Goal: Information Seeking & Learning: Learn about a topic

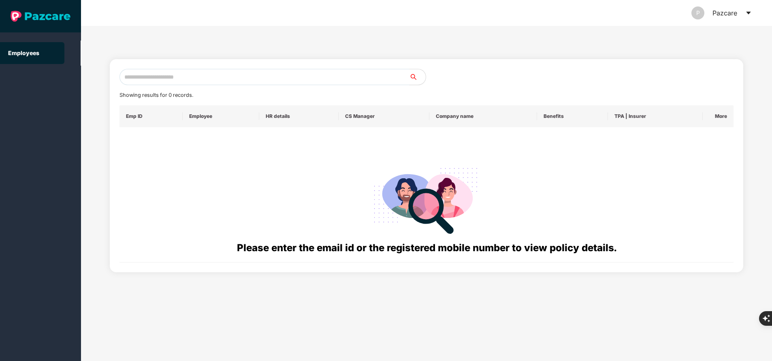
click at [157, 77] on input "text" at bounding box center [265, 77] width 290 height 16
paste input "**********"
click at [179, 79] on input "**********" at bounding box center [265, 77] width 290 height 16
type input "*"
click at [298, 108] on th "HR details" at bounding box center [298, 116] width 79 height 22
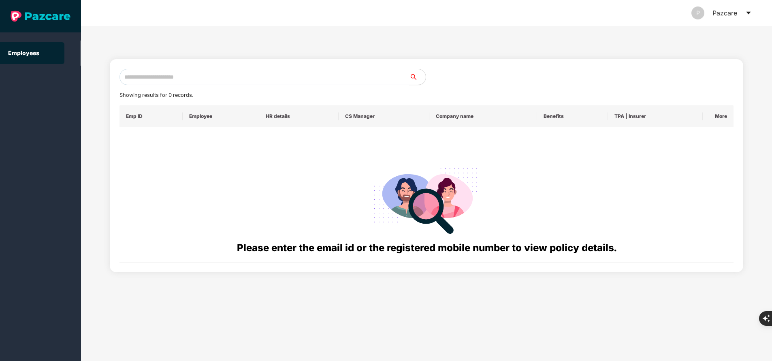
click at [210, 83] on input "text" at bounding box center [265, 77] width 290 height 16
paste input "**********"
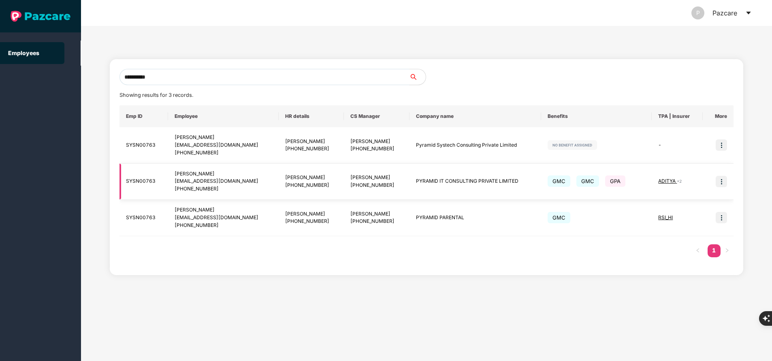
type input "**********"
click at [721, 182] on img at bounding box center [721, 181] width 11 height 11
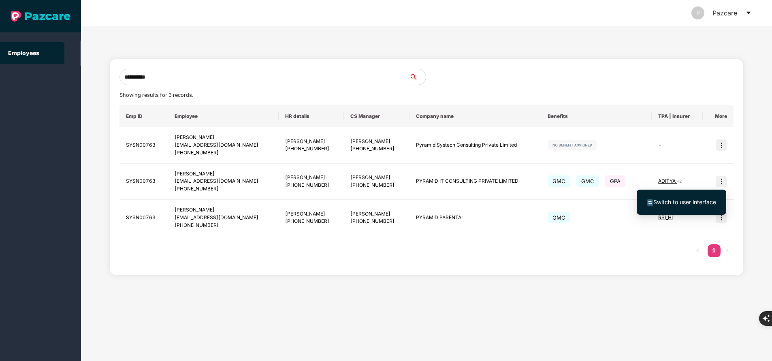
click at [686, 203] on span "Switch to user interface" at bounding box center [684, 202] width 63 height 7
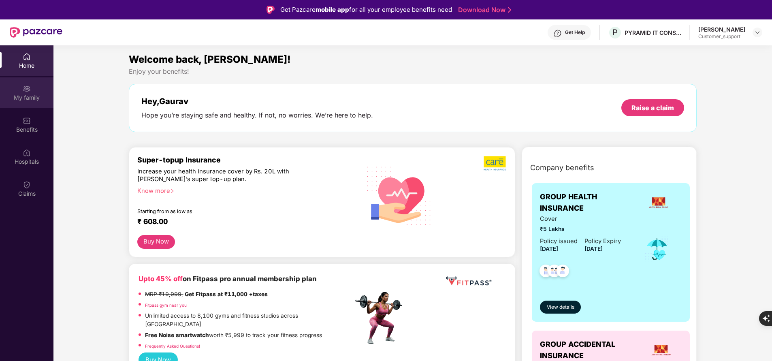
click at [23, 95] on div "My family" at bounding box center [26, 98] width 53 height 8
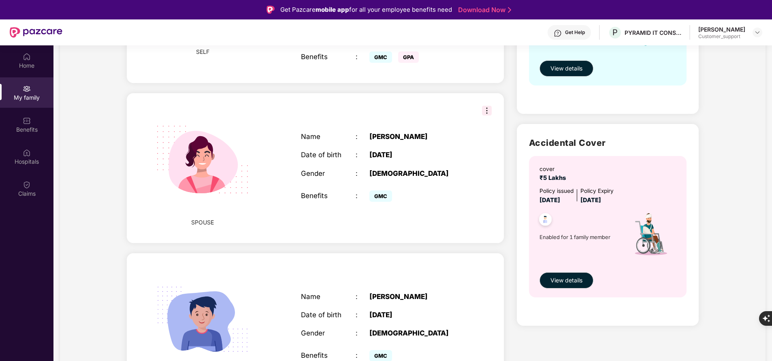
scroll to position [220, 0]
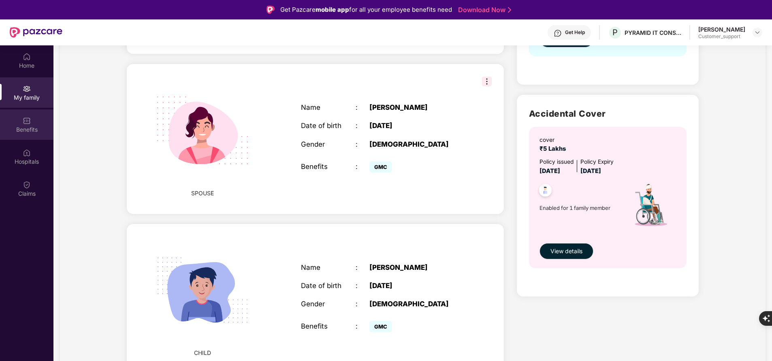
click at [23, 118] on img at bounding box center [27, 121] width 8 height 8
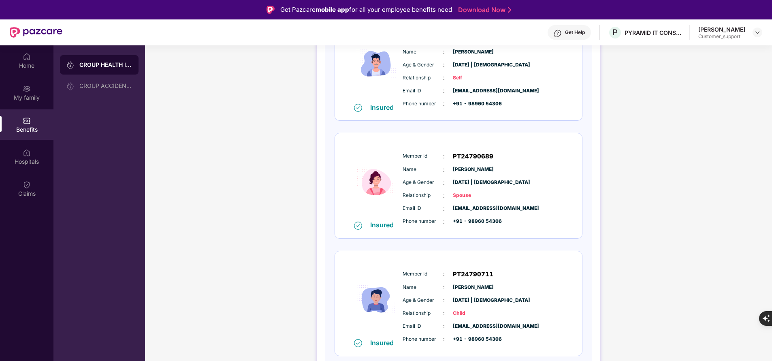
scroll to position [0, 0]
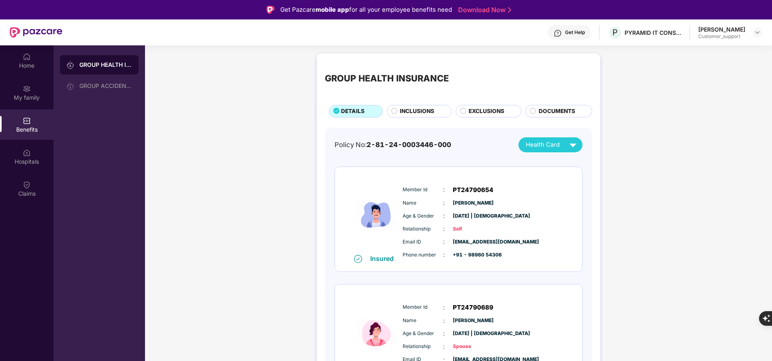
click at [402, 184] on div "Member Id : PT24790654 Name : [PERSON_NAME] Age & Gender : [DATE] | [DEMOGRAPHI…" at bounding box center [483, 222] width 165 height 83
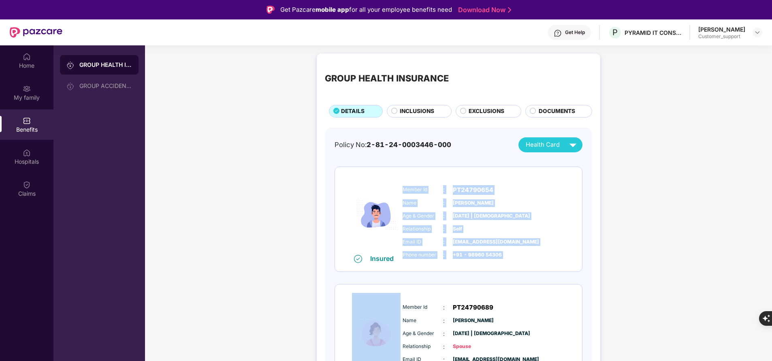
scroll to position [11, 0]
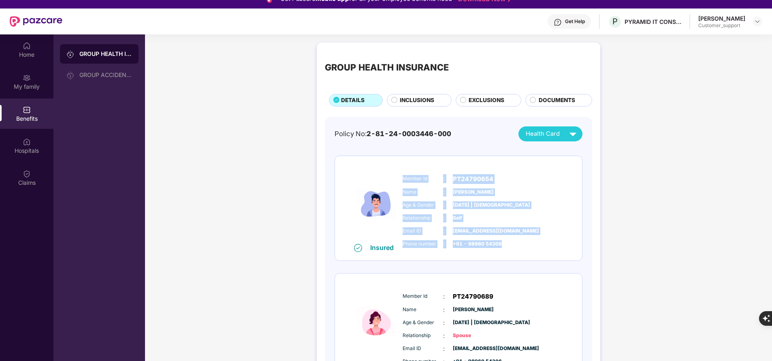
copy div "Member Id : PT24790654 Name : [PERSON_NAME] Age & Gender : [DATE] | [DEMOGRAPHI…"
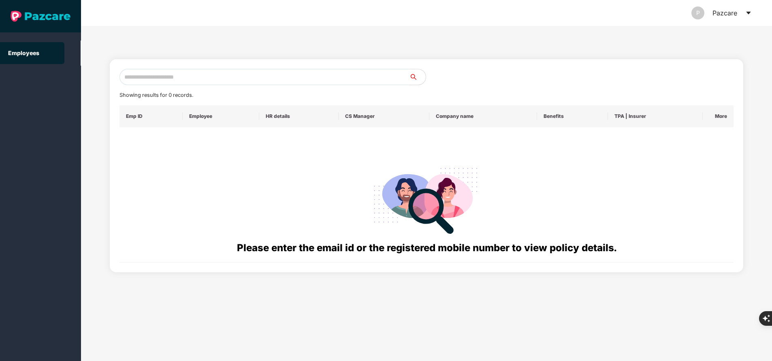
click at [250, 81] on input "text" at bounding box center [265, 77] width 290 height 16
paste input "**********"
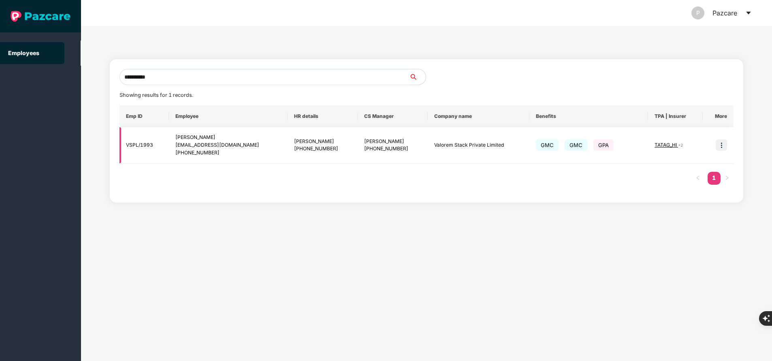
type input "**********"
click at [723, 149] on img at bounding box center [721, 144] width 11 height 11
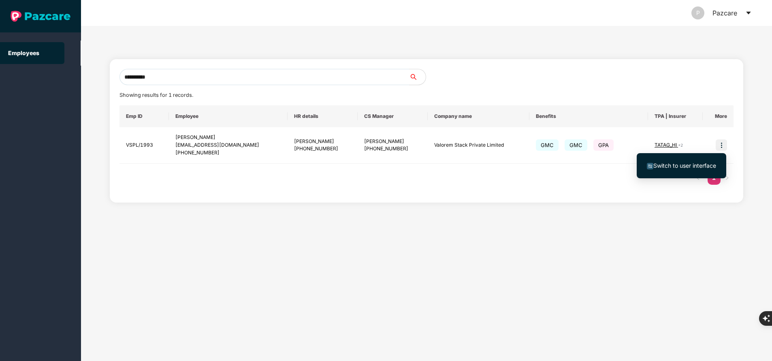
click at [694, 165] on span "Switch to user interface" at bounding box center [684, 165] width 63 height 7
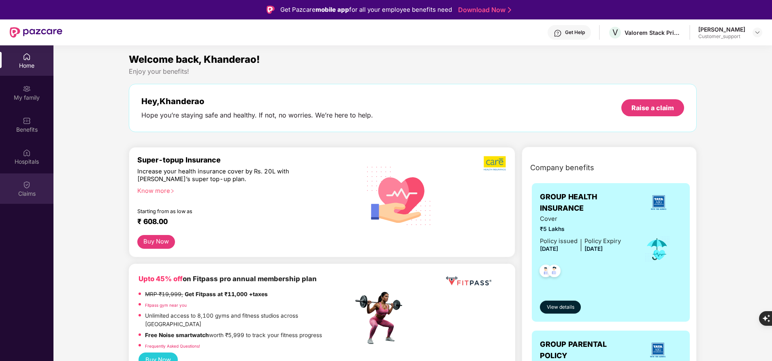
click at [26, 197] on div "Claims" at bounding box center [26, 194] width 53 height 8
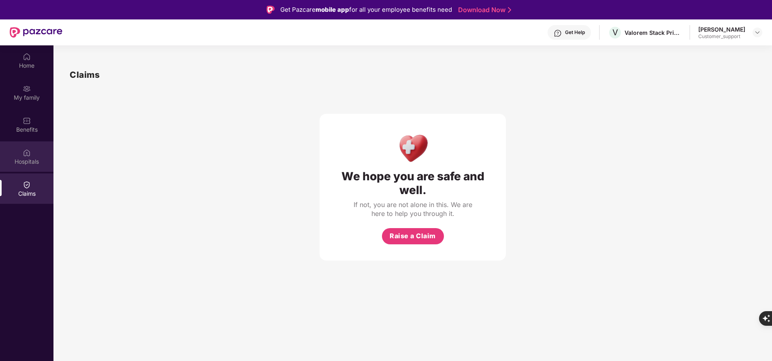
click at [34, 160] on div "Hospitals" at bounding box center [26, 162] width 53 height 8
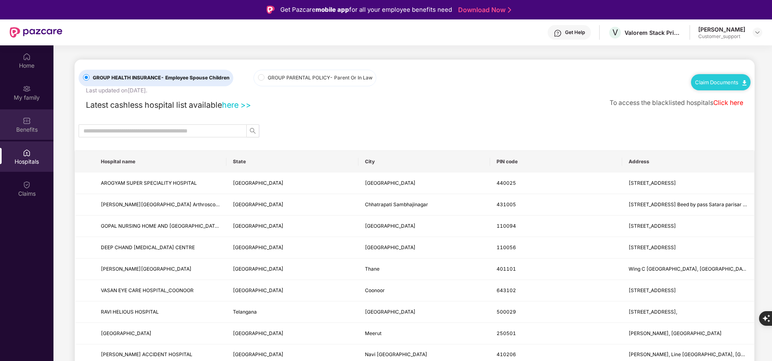
click at [33, 122] on div "Benefits" at bounding box center [26, 124] width 53 height 30
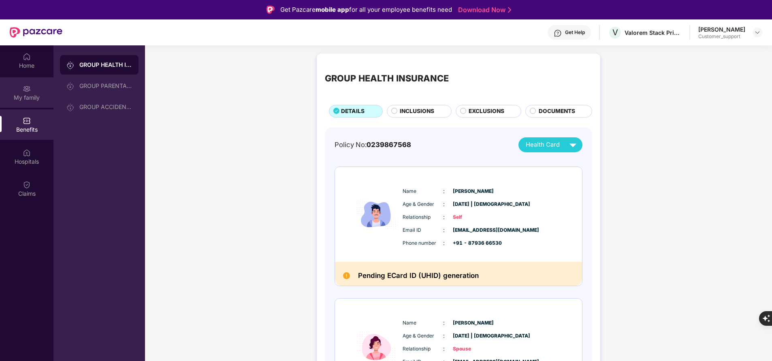
click at [32, 99] on div "My family" at bounding box center [26, 98] width 53 height 8
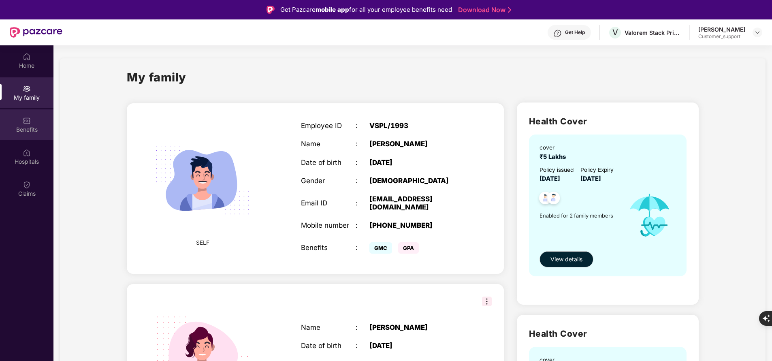
click at [21, 122] on div "Benefits" at bounding box center [26, 124] width 53 height 30
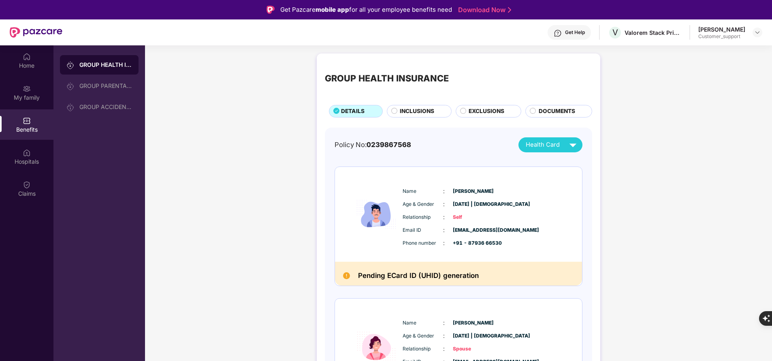
click at [426, 108] on span "INCLUSIONS" at bounding box center [417, 111] width 34 height 9
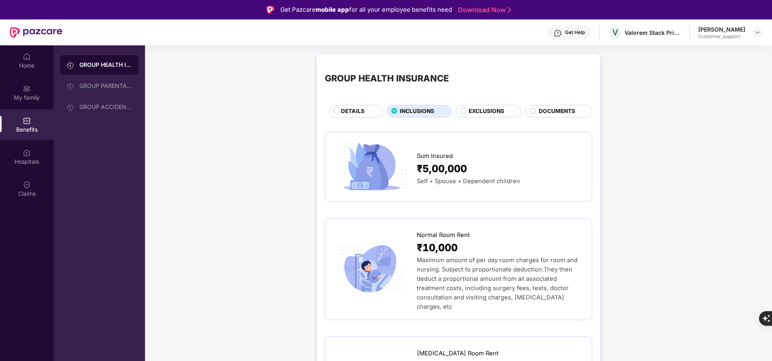
click at [344, 113] on span "DETAILS" at bounding box center [352, 111] width 23 height 9
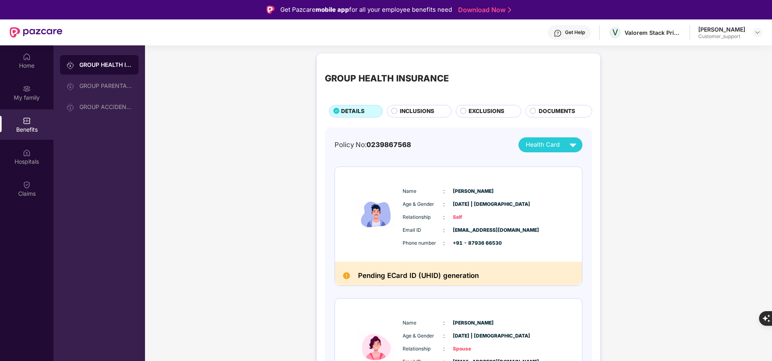
click at [420, 108] on span "INCLUSIONS" at bounding box center [417, 111] width 34 height 9
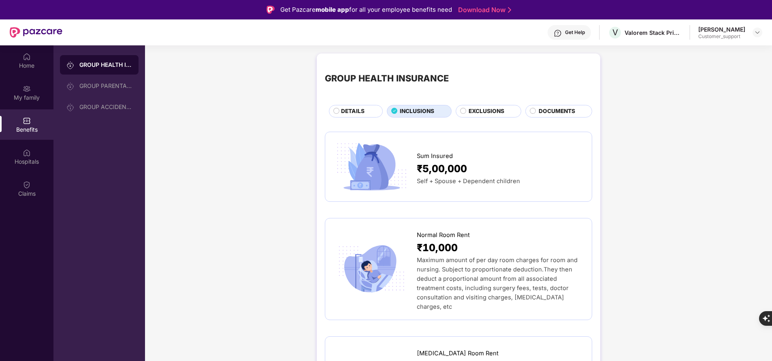
click at [354, 111] on span "DETAILS" at bounding box center [352, 111] width 23 height 9
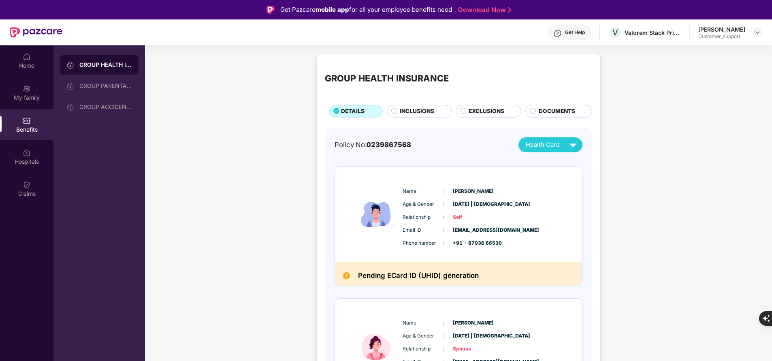
click at [420, 113] on span "INCLUSIONS" at bounding box center [417, 111] width 34 height 9
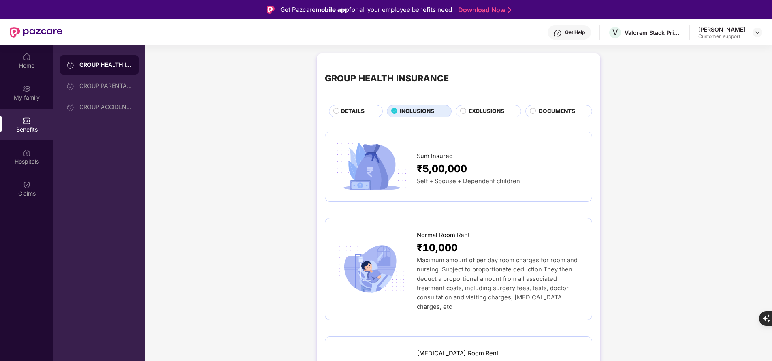
click at [549, 111] on span "DOCUMENTS" at bounding box center [557, 111] width 36 height 9
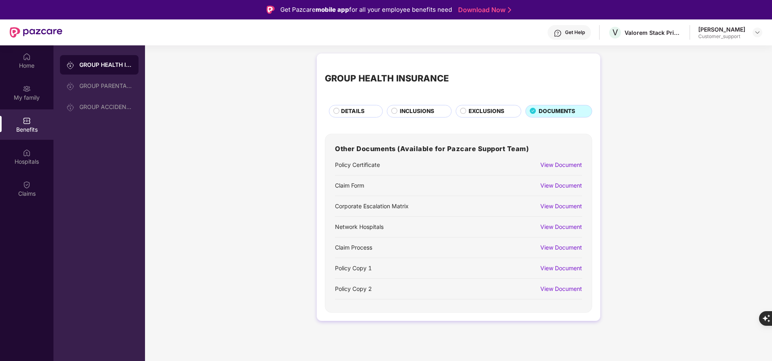
click at [569, 183] on div "View Document" at bounding box center [561, 185] width 42 height 9
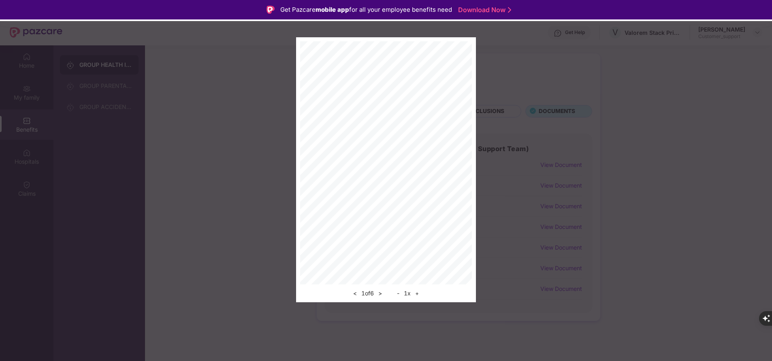
scroll to position [45, 0]
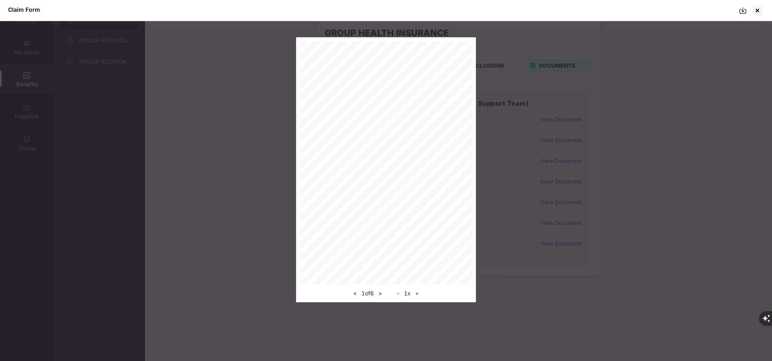
click at [742, 11] on img at bounding box center [743, 10] width 8 height 8
click at [757, 11] on div at bounding box center [757, 10] width 13 height 13
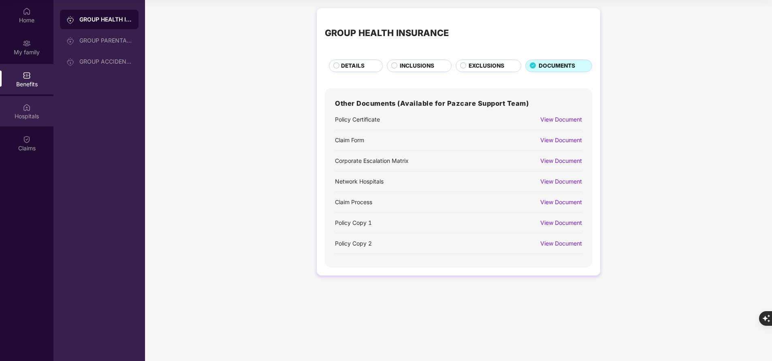
click at [36, 113] on div "Hospitals" at bounding box center [26, 116] width 53 height 8
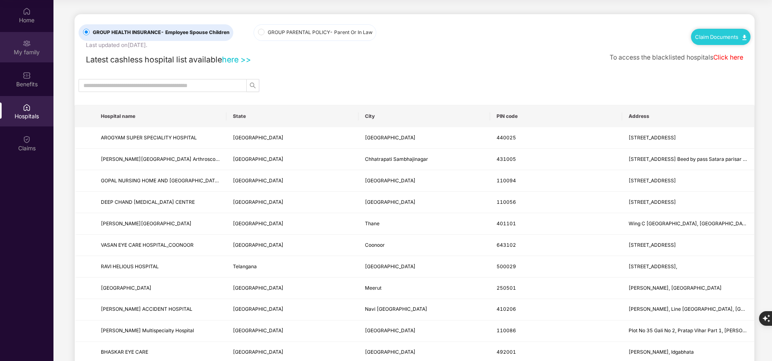
click at [28, 54] on div "My family" at bounding box center [26, 52] width 53 height 8
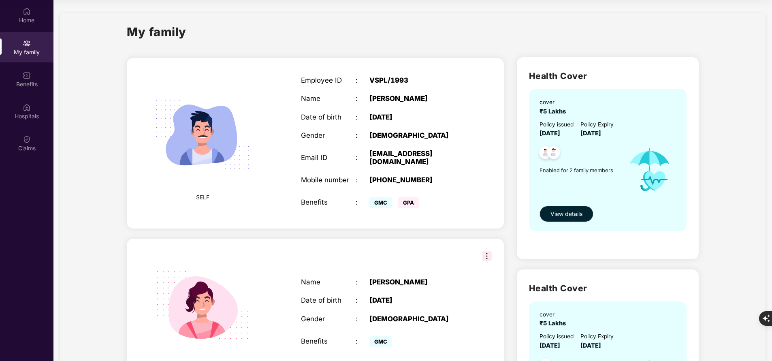
scroll to position [0, 0]
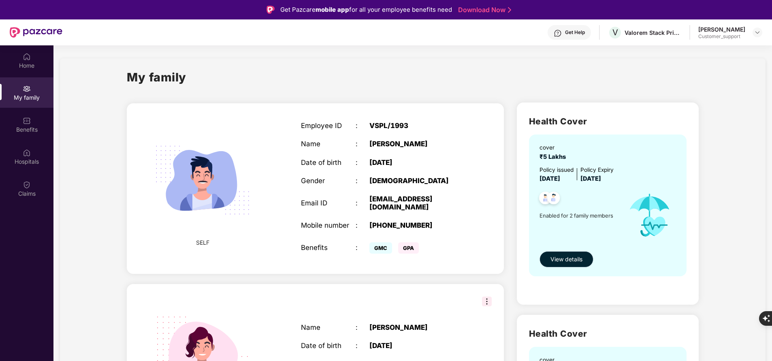
click at [557, 259] on span "View details" at bounding box center [567, 259] width 32 height 9
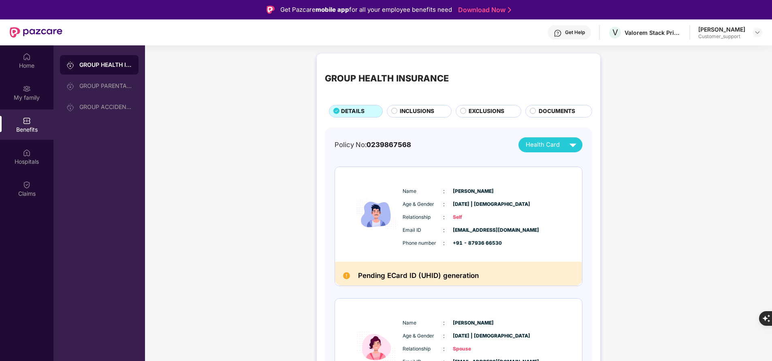
click at [416, 117] on div "INCLUSIONS" at bounding box center [421, 112] width 51 height 10
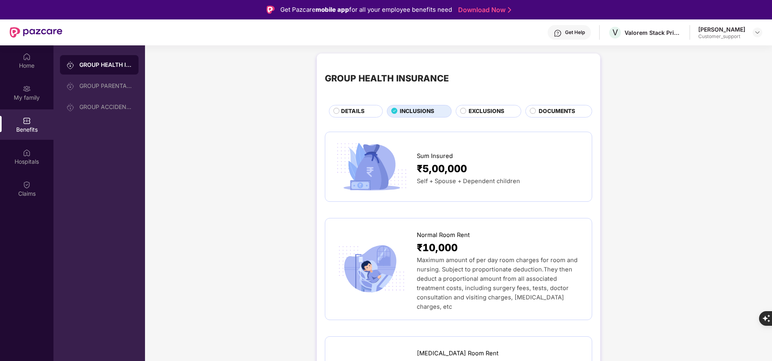
click at [364, 109] on span "DETAILS" at bounding box center [352, 111] width 23 height 9
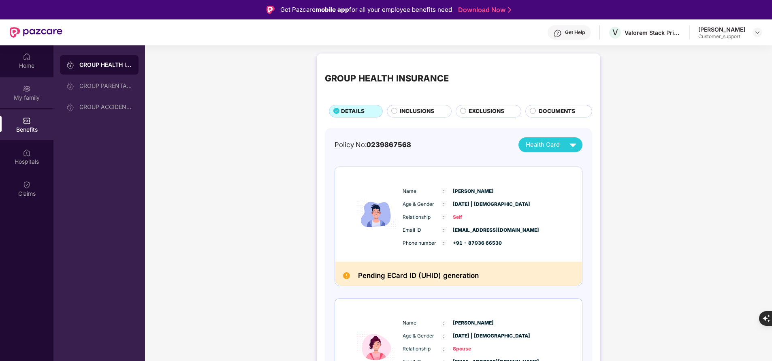
click at [33, 96] on div "My family" at bounding box center [26, 98] width 53 height 8
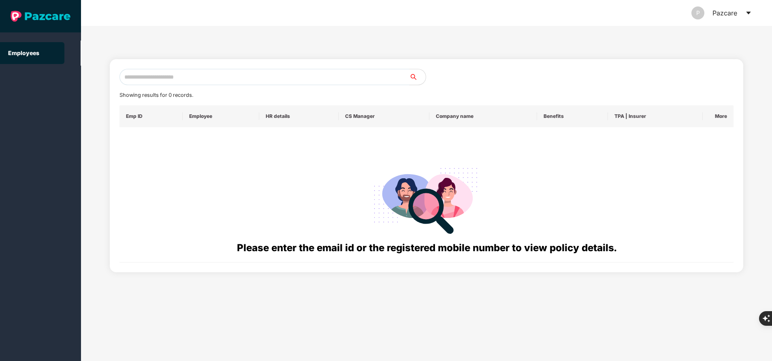
click at [164, 81] on input "text" at bounding box center [265, 77] width 290 height 16
paste input "**********"
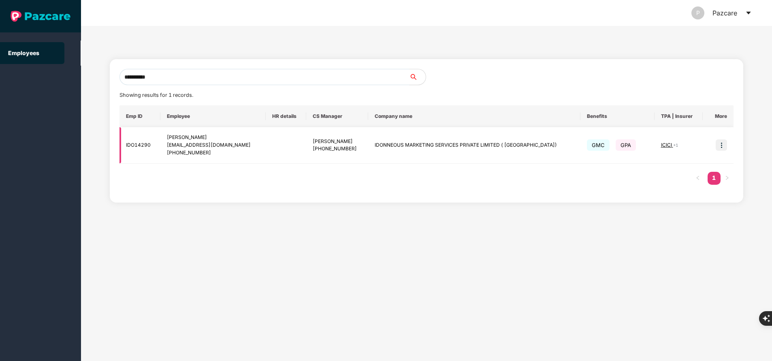
type input "**********"
click at [719, 147] on img at bounding box center [721, 144] width 11 height 11
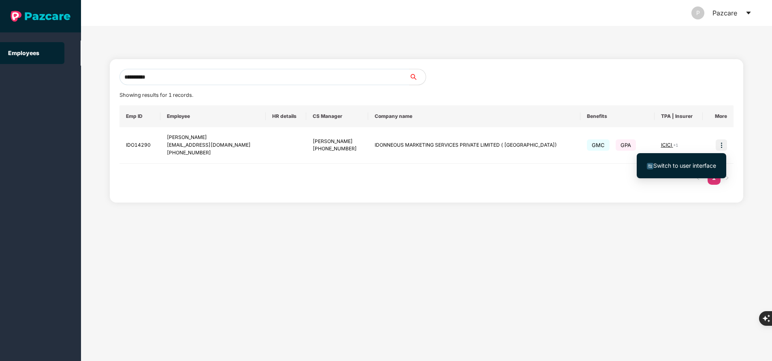
click at [699, 162] on span "Switch to user interface" at bounding box center [684, 165] width 63 height 7
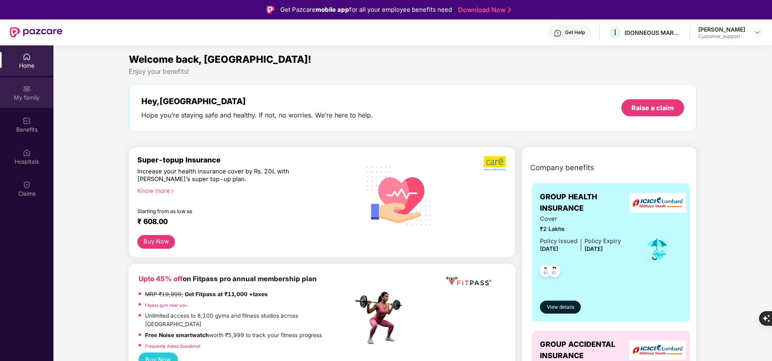
click at [32, 95] on div "My family" at bounding box center [26, 98] width 53 height 8
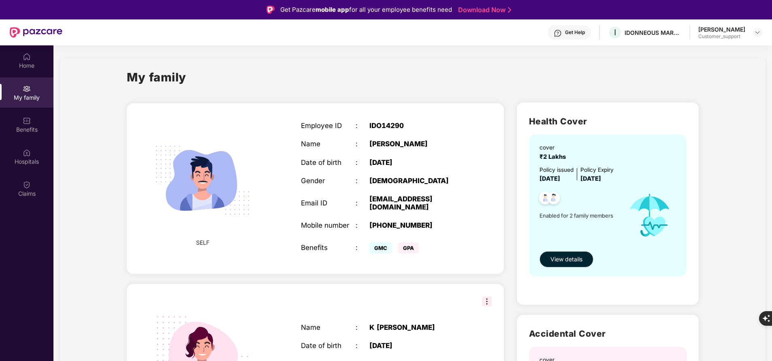
scroll to position [143, 0]
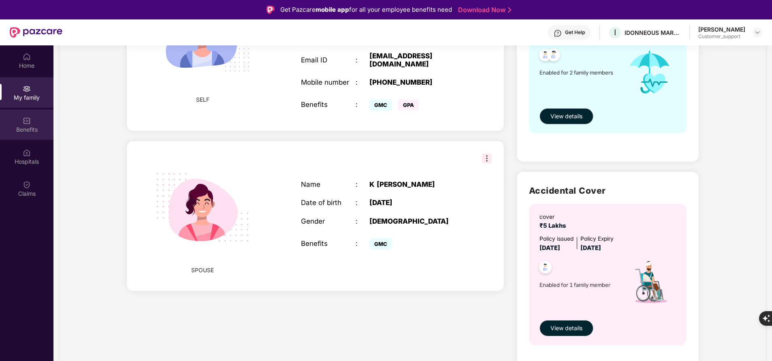
click at [28, 133] on div "Benefits" at bounding box center [26, 130] width 53 height 8
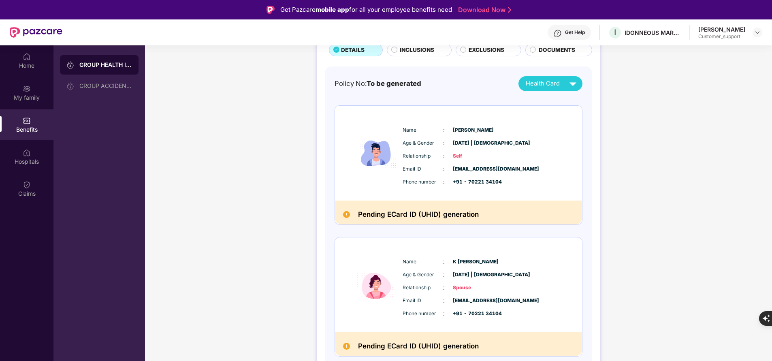
scroll to position [0, 0]
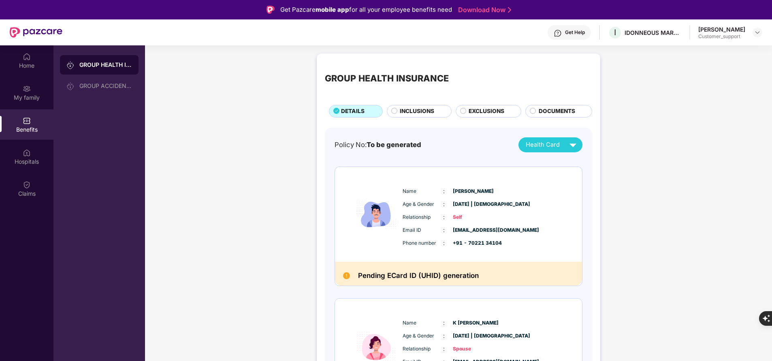
click at [566, 35] on div "Get Help" at bounding box center [575, 32] width 20 height 6
click at [653, 203] on div "GROUP HEALTH INSURANCE DETAILS INCLUSIONS EXCLUSIONS DOCUMENTS Policy No: To be…" at bounding box center [458, 258] width 627 height 418
